Goal: Check status: Check status

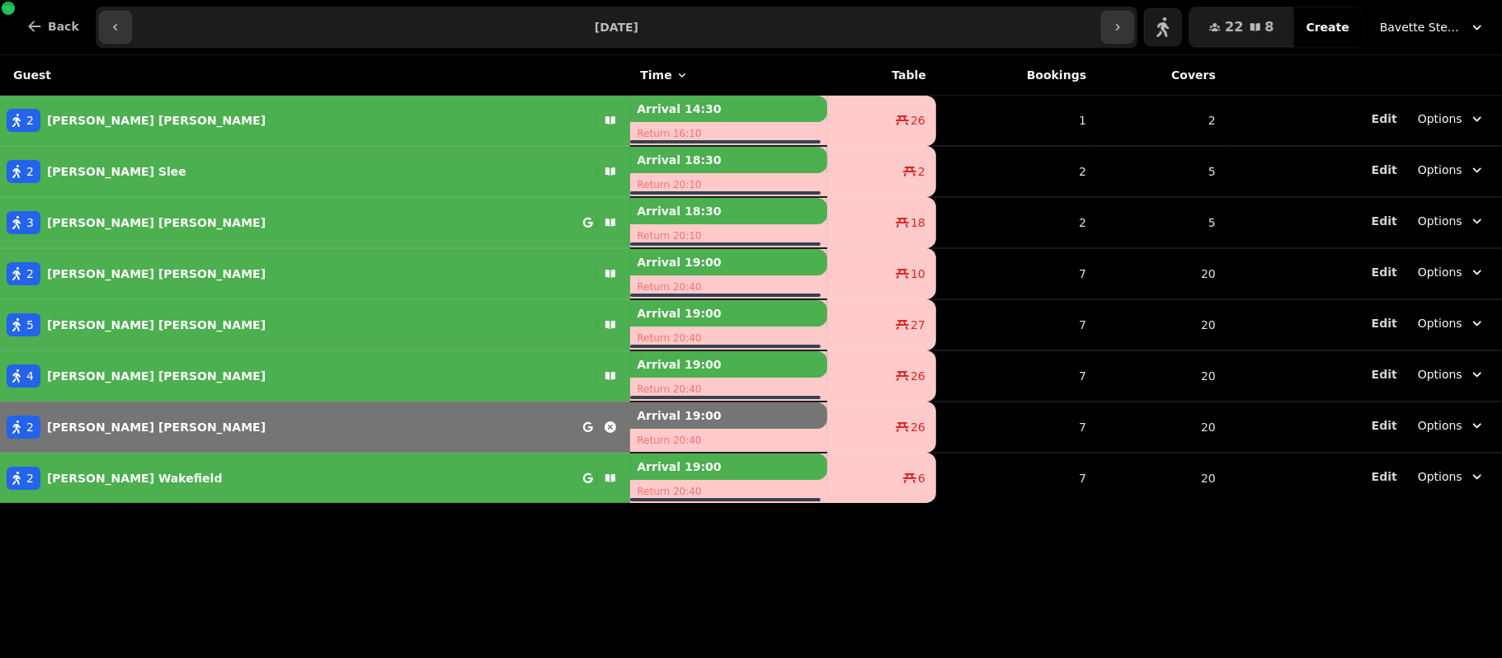
click at [1409, 16] on button "Bavette Steakhouse - [PERSON_NAME]" at bounding box center [1432, 27] width 125 height 30
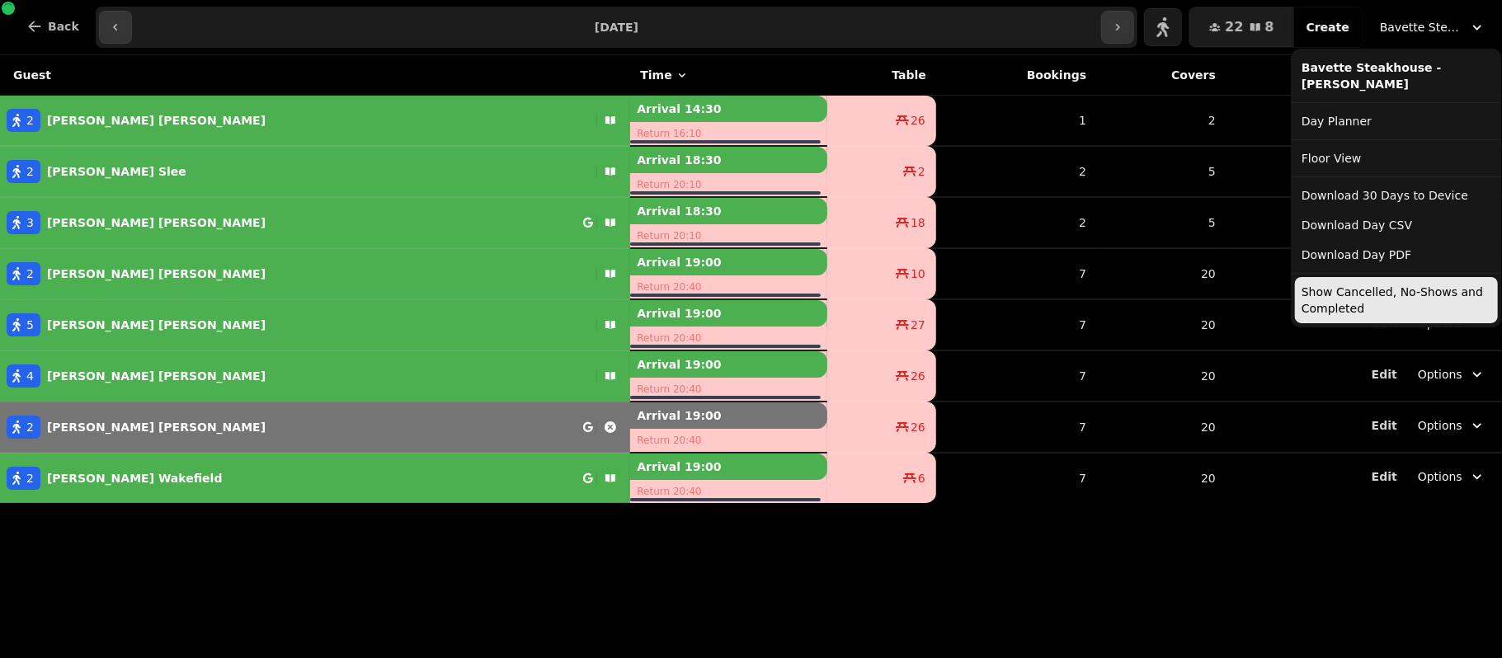
click at [1427, 304] on button "Show Cancelled, No-Shows and Completed" at bounding box center [1396, 300] width 203 height 46
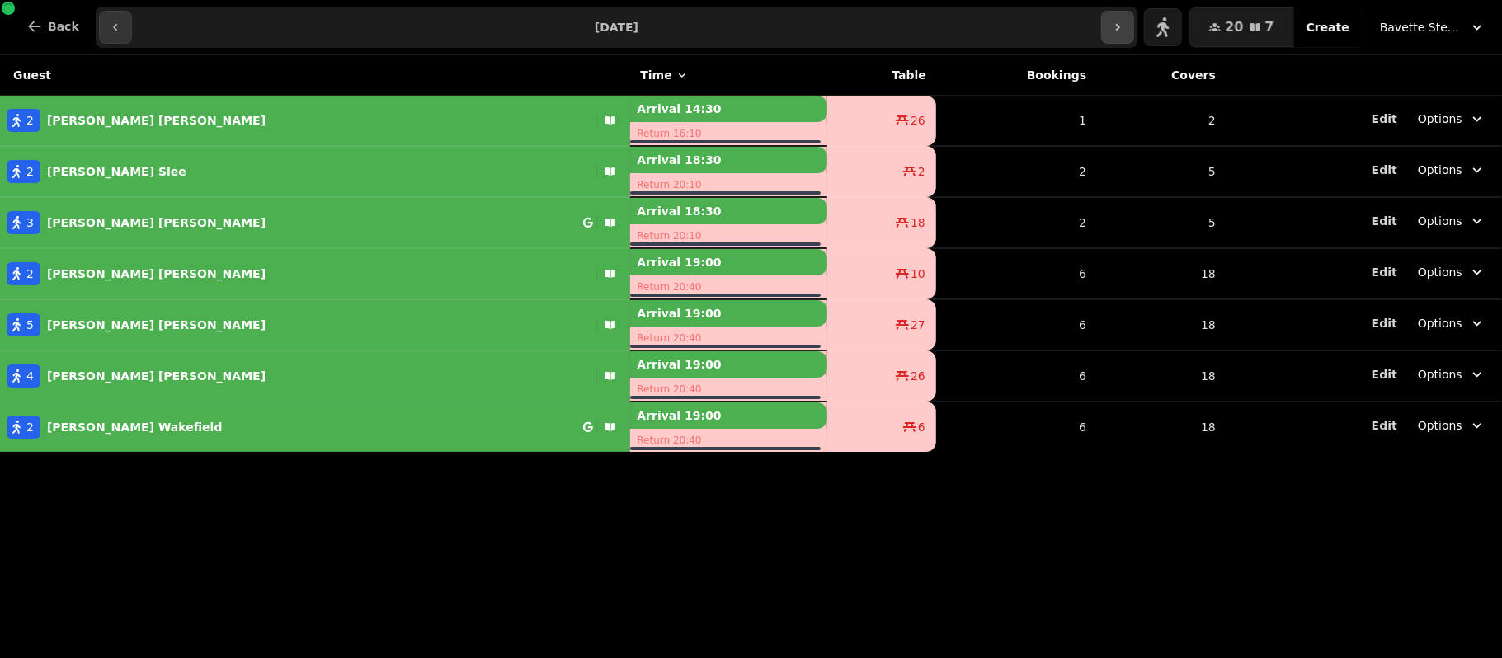
click at [1121, 23] on button "button" at bounding box center [1117, 27] width 33 height 33
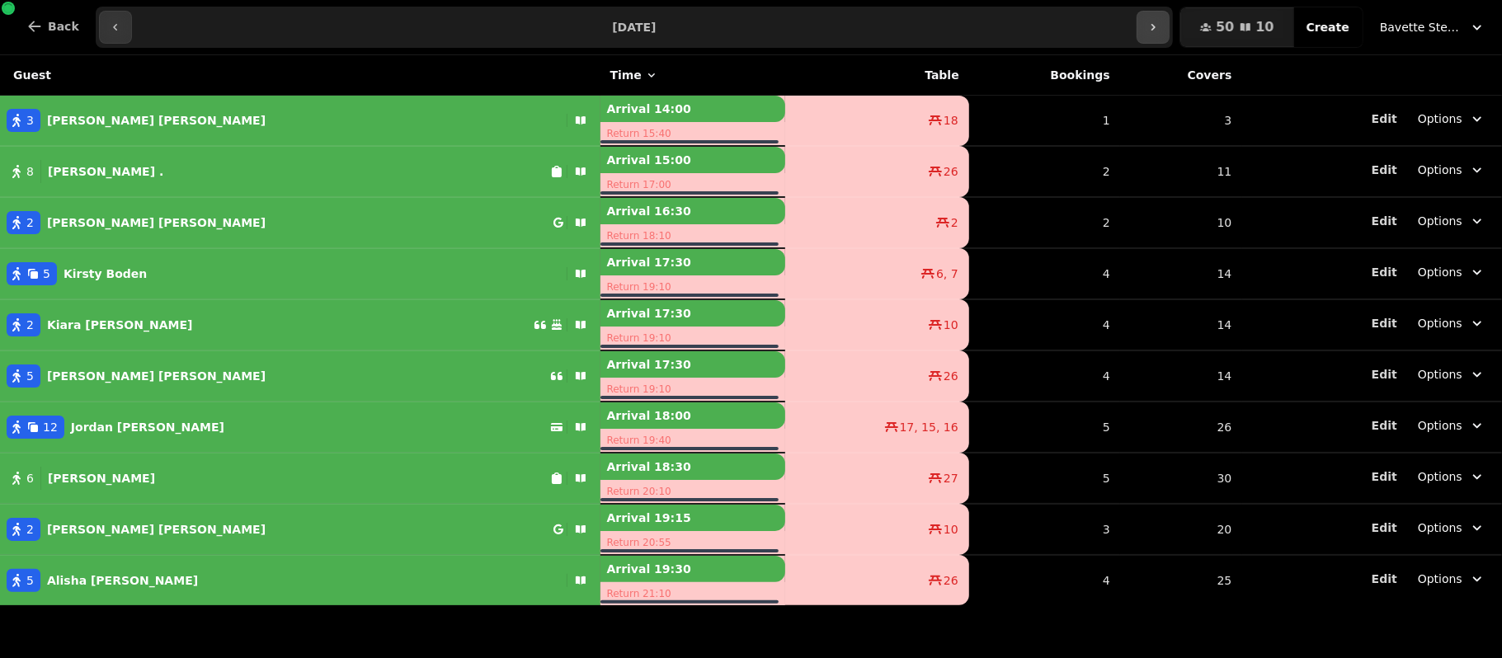
click at [1169, 34] on button "button" at bounding box center [1152, 27] width 33 height 33
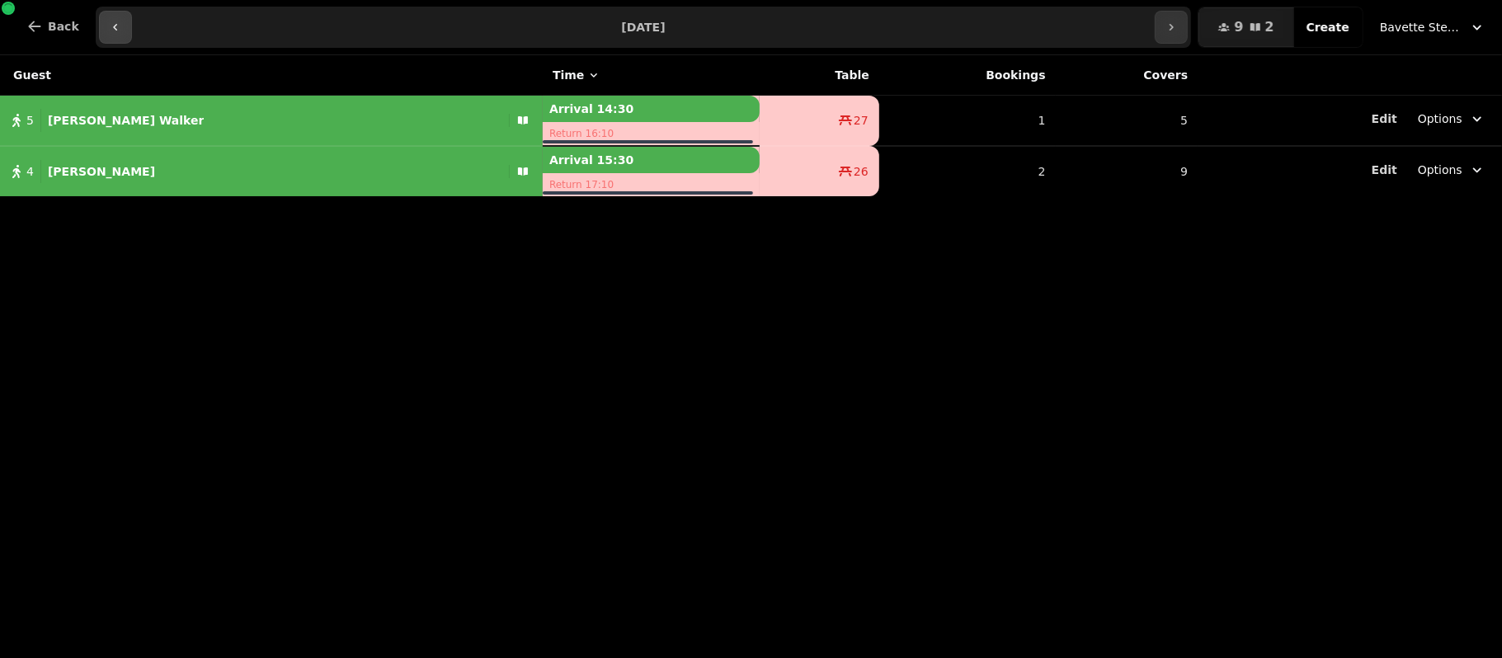
click at [109, 31] on icon "button" at bounding box center [115, 27] width 13 height 13
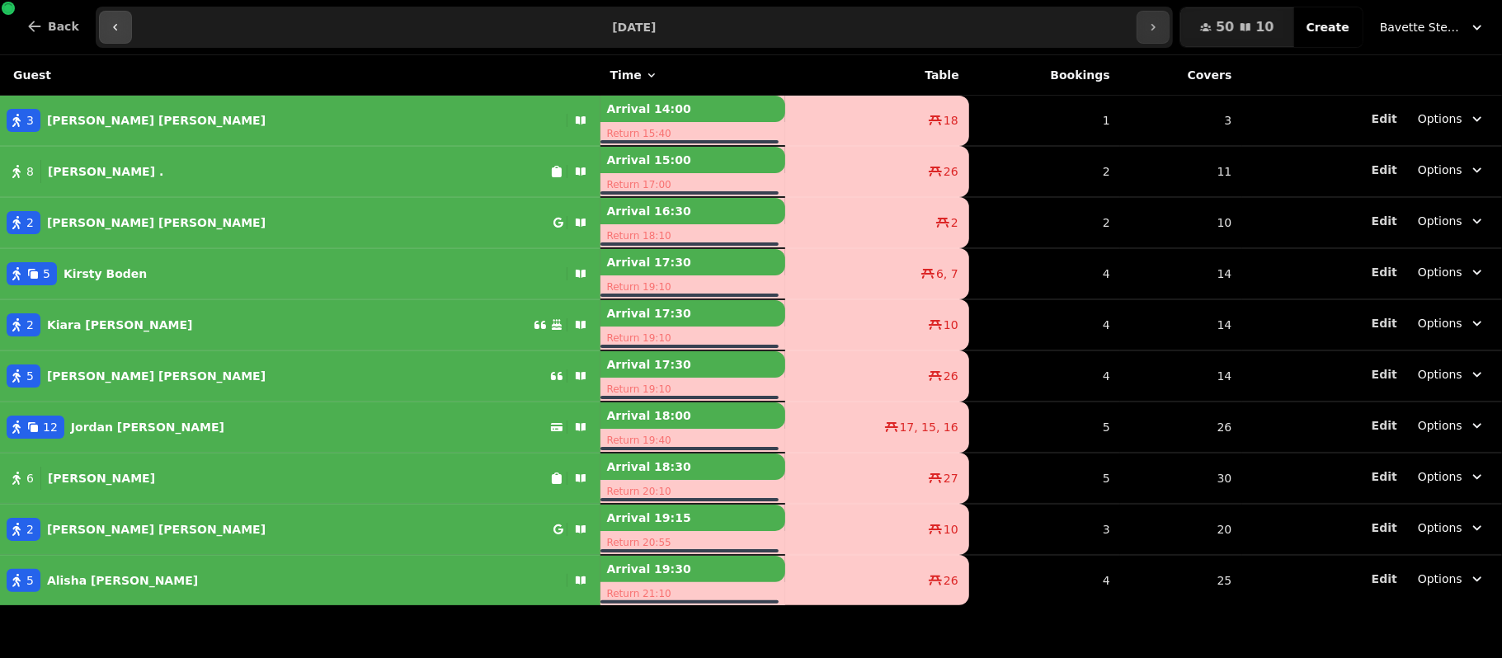
click at [112, 31] on icon "button" at bounding box center [115, 27] width 13 height 13
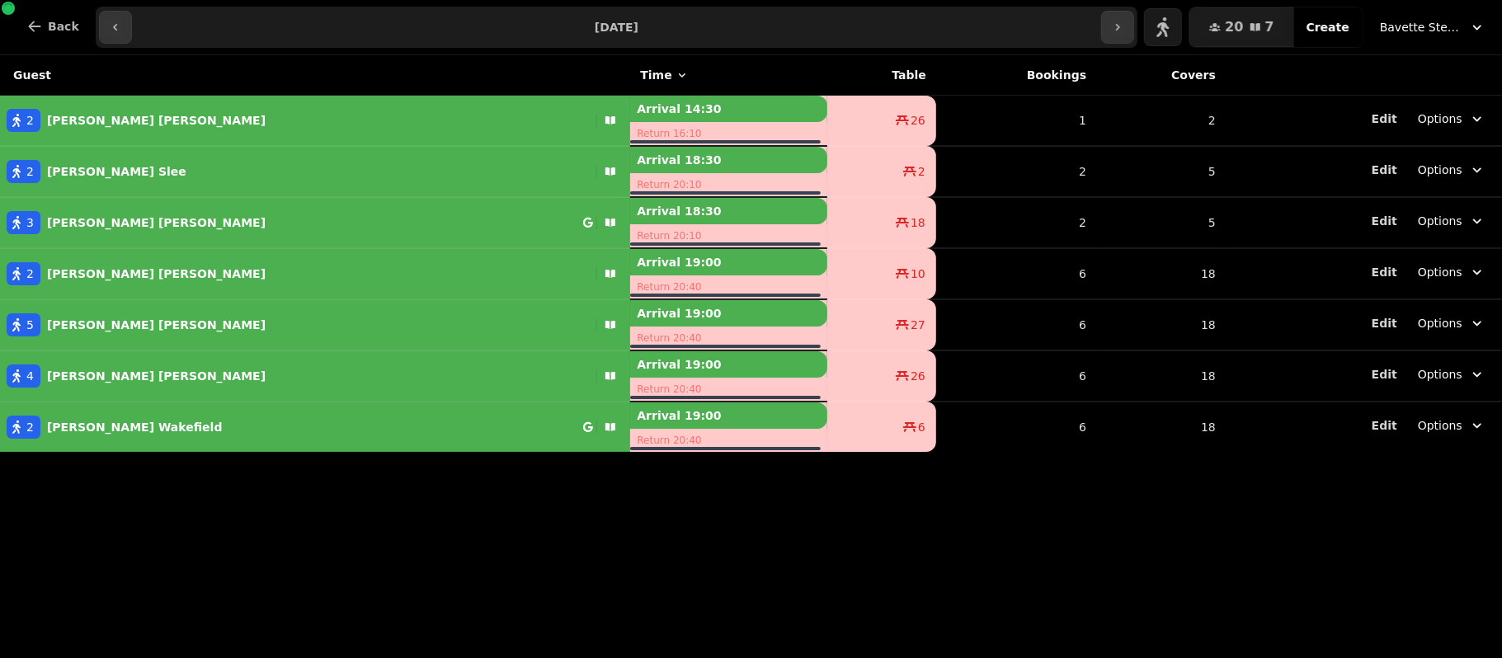
click at [153, 523] on div "Guest Time Table Bookings Covers 2 [PERSON_NAME] Arrival 14:30 Return 16:10 26 …" at bounding box center [751, 356] width 1502 height 603
click at [113, 25] on icon "button" at bounding box center [115, 27] width 13 height 13
type input "**********"
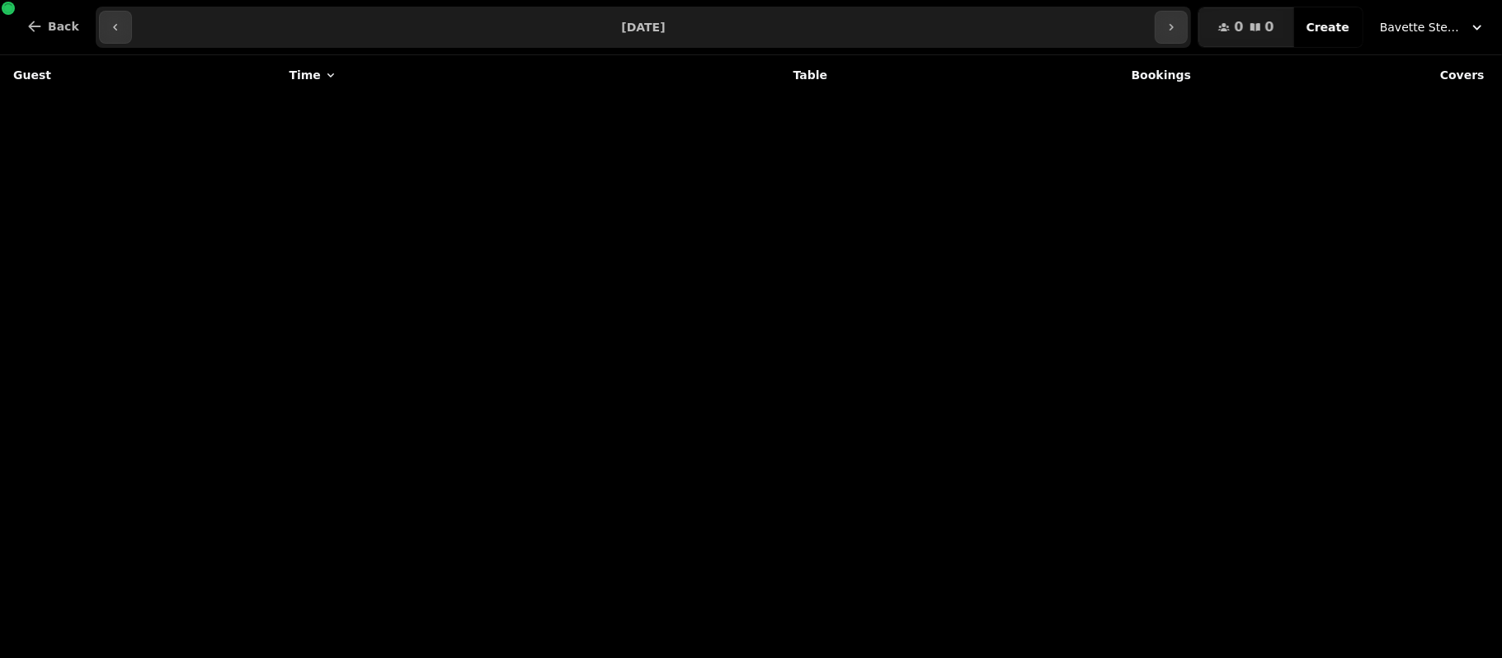
click at [1440, 33] on span "Bavette Steakhouse - [PERSON_NAME]" at bounding box center [1421, 27] width 82 height 16
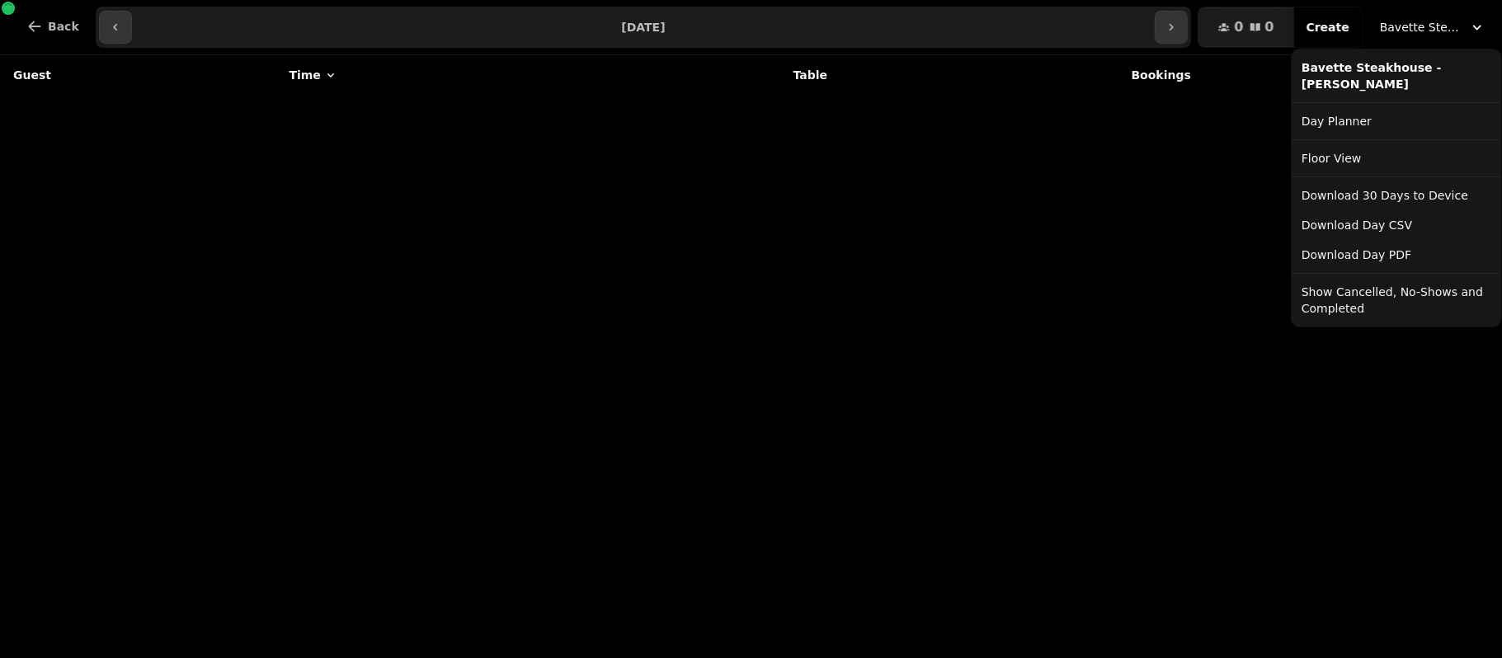
click at [1324, 311] on button "Show Cancelled, No-Shows and Completed" at bounding box center [1396, 300] width 203 height 46
